Goal: Transaction & Acquisition: Purchase product/service

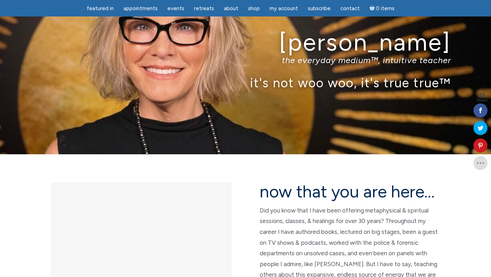
scroll to position [38, 0]
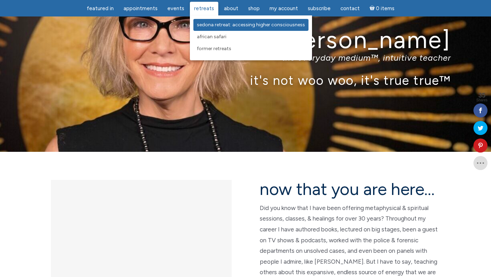
click at [204, 26] on span "Sedona Retreat: Accessing Higher Consciousness" at bounding box center [251, 25] width 108 height 6
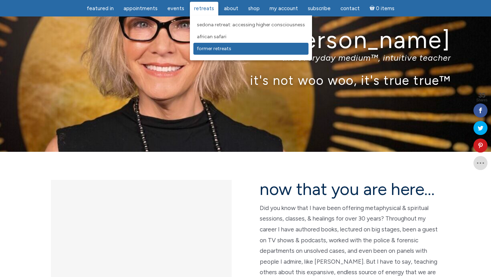
click at [215, 46] on span "Former Retreats" at bounding box center [214, 49] width 34 height 6
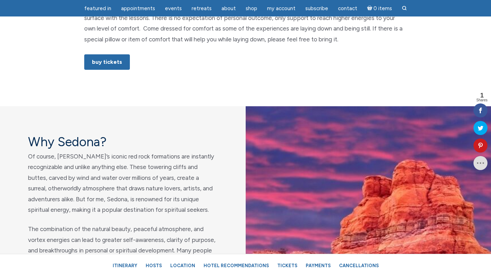
scroll to position [494, 0]
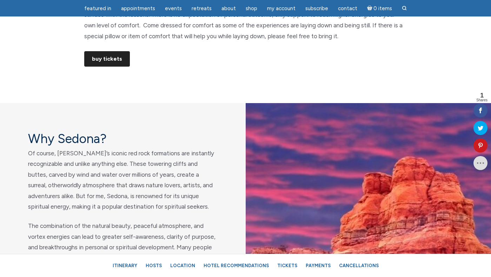
click at [123, 59] on link "Buy Tickets" at bounding box center [107, 58] width 46 height 15
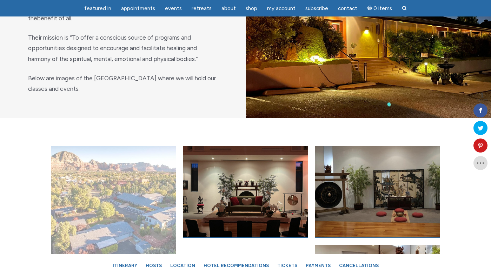
scroll to position [2765, 0]
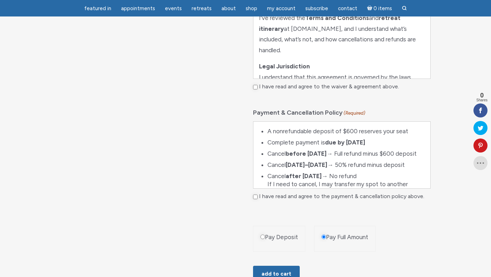
scroll to position [400, 0]
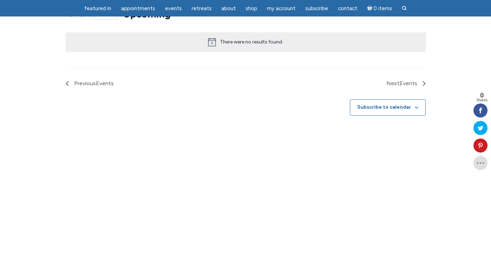
scroll to position [490, 0]
